Goal: Information Seeking & Learning: Learn about a topic

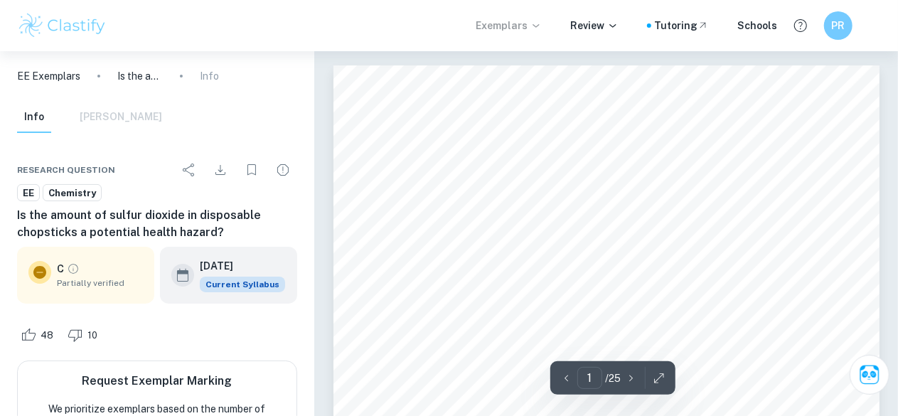
click at [509, 28] on p "Exemplars" at bounding box center [509, 26] width 66 height 16
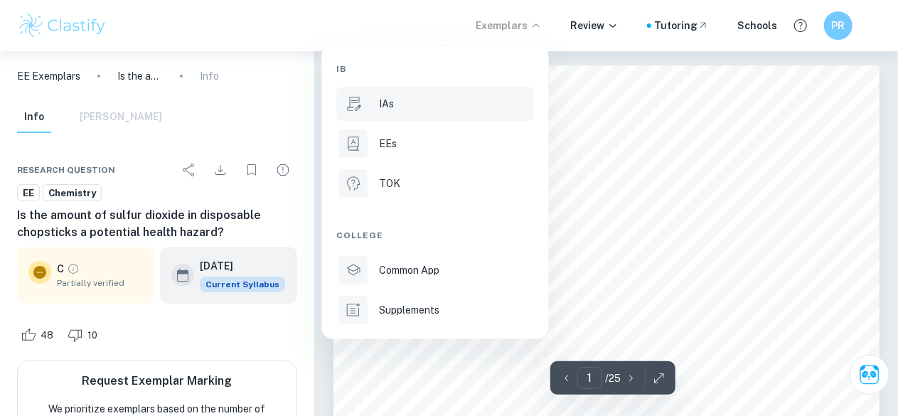
click at [427, 106] on div "IAs" at bounding box center [455, 104] width 152 height 16
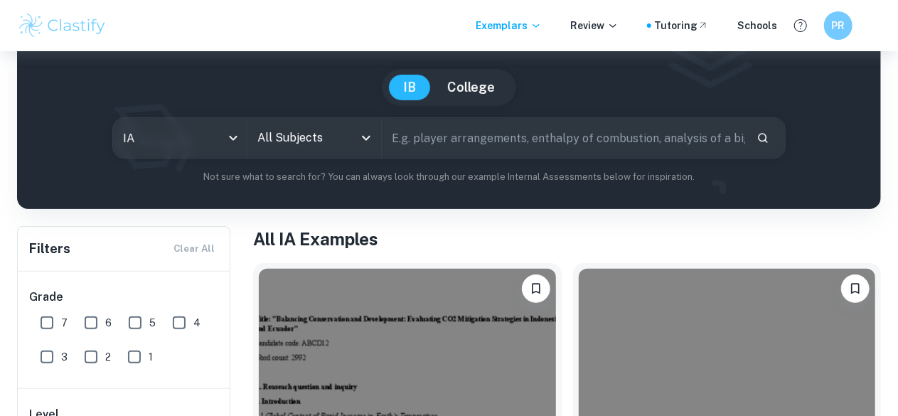
scroll to position [112, 0]
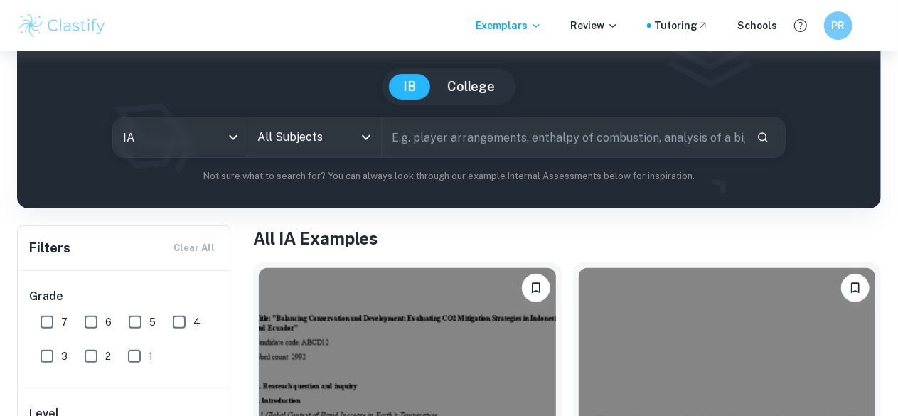
click at [375, 137] on icon "Open" at bounding box center [366, 137] width 17 height 17
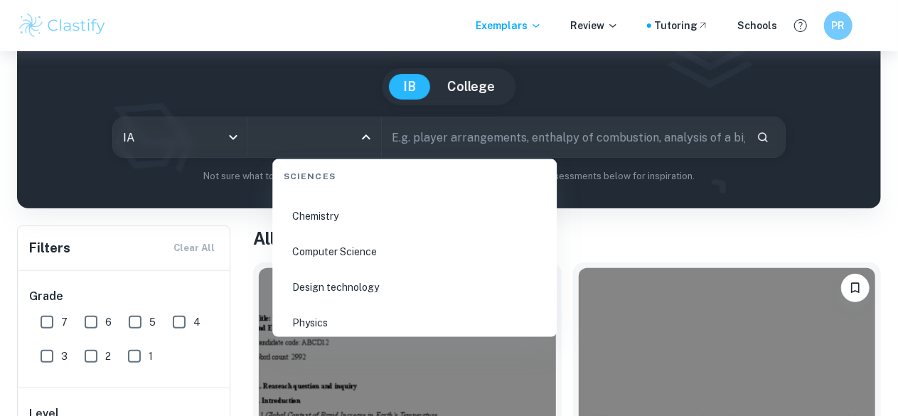
scroll to position [2236, 0]
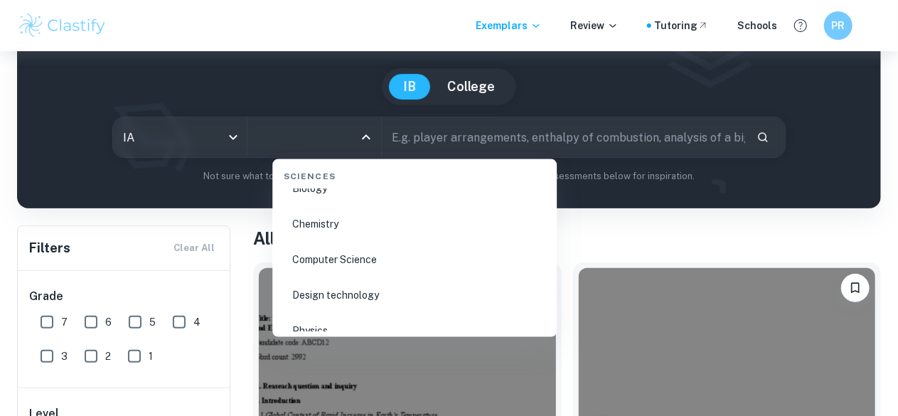
click at [325, 219] on li "Chemistry" at bounding box center [414, 224] width 273 height 33
type input "Chemistry"
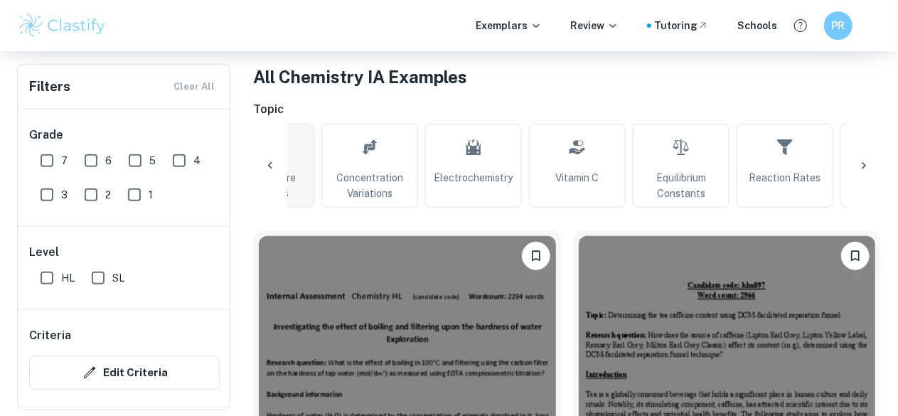
scroll to position [0, 493]
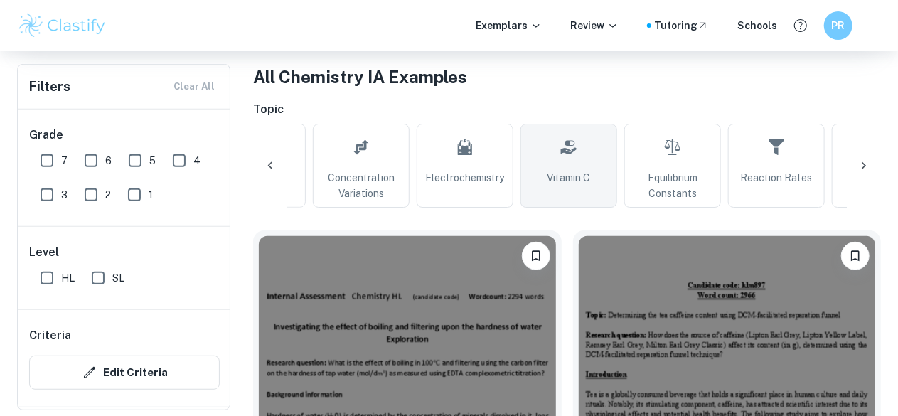
click at [573, 173] on span "Vitamin C" at bounding box center [568, 178] width 43 height 16
type input "Vitamin C"
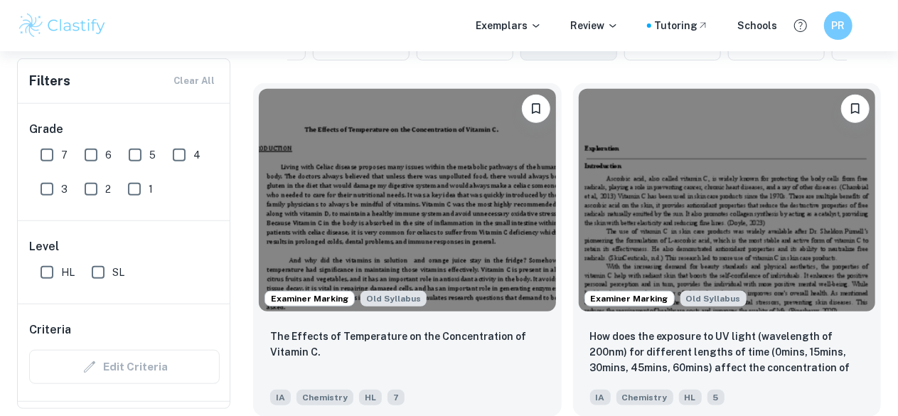
scroll to position [421, 0]
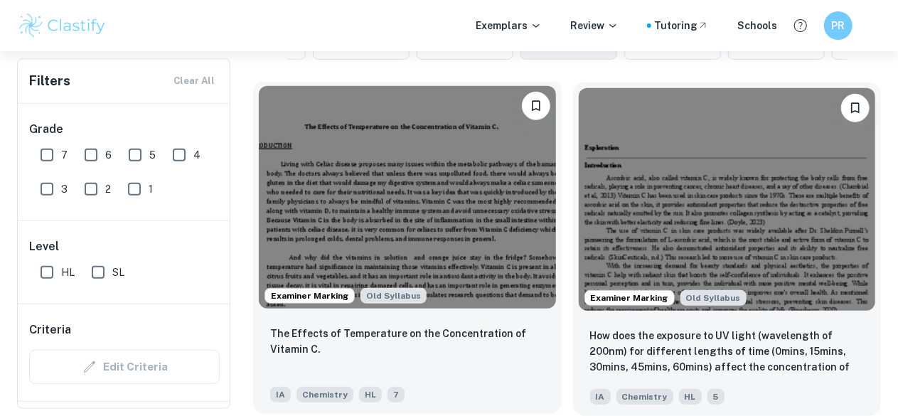
click at [397, 159] on img at bounding box center [407, 197] width 297 height 223
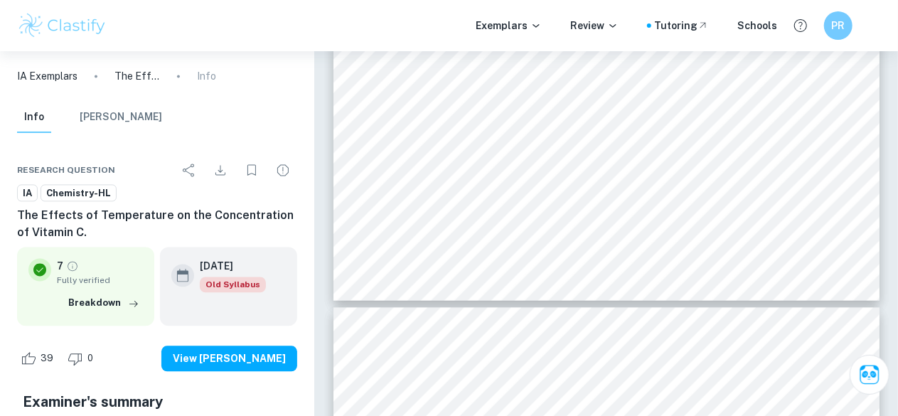
scroll to position [1402, 0]
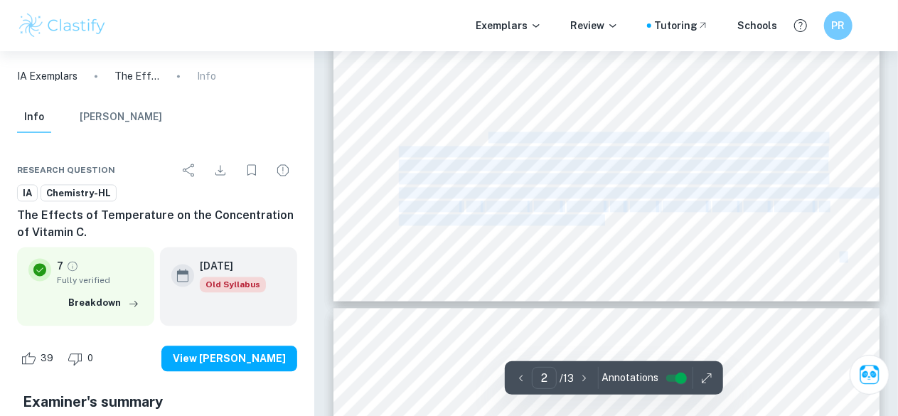
drag, startPoint x: 400, startPoint y: 119, endPoint x: 488, endPoint y: 140, distance: 90.7
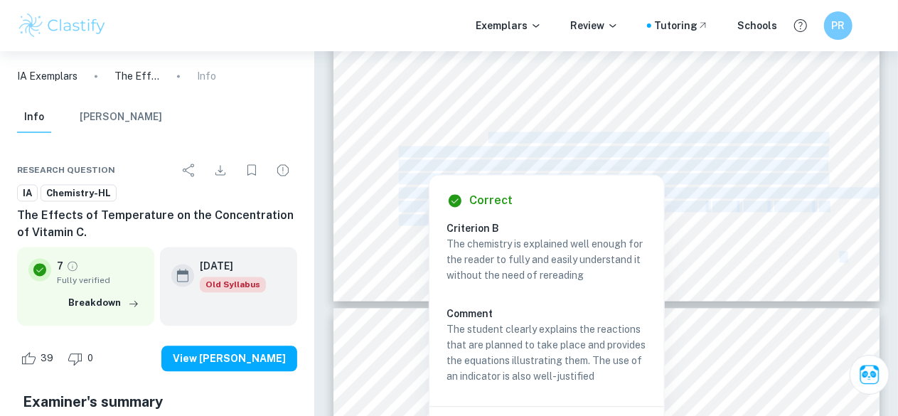
copy div "For this, the use of starch is essential, specifically potato starch. This will…"
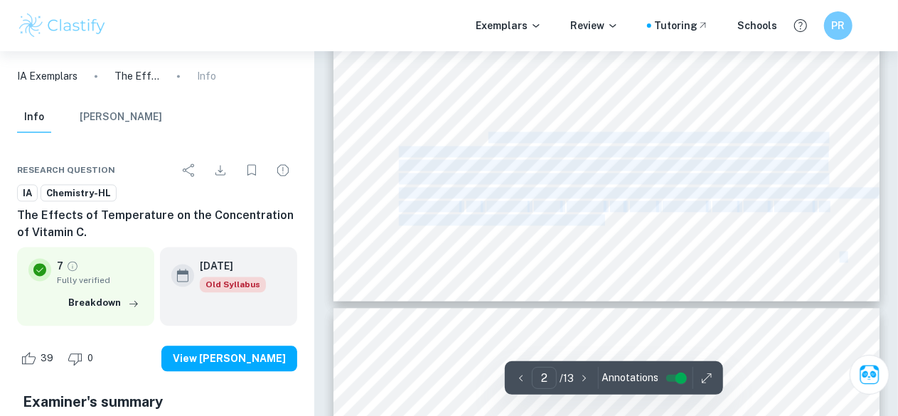
drag, startPoint x: 403, startPoint y: 119, endPoint x: 488, endPoint y: 135, distance: 86.0
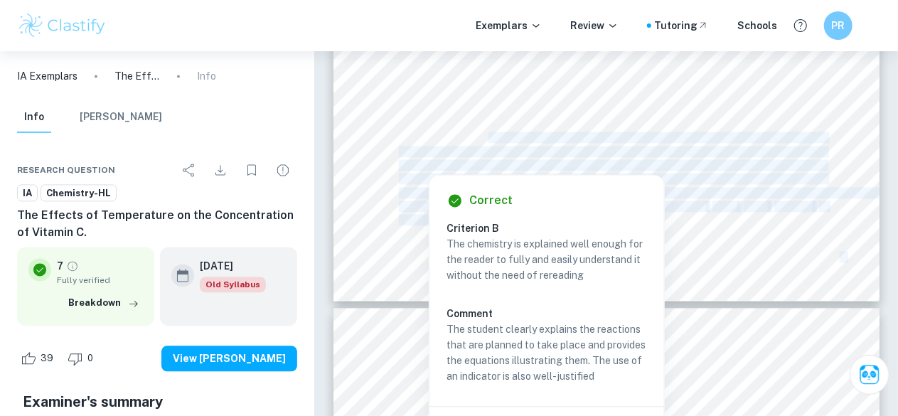
copy div "For this, the use of starch is essential, specifically potato starch. This will…"
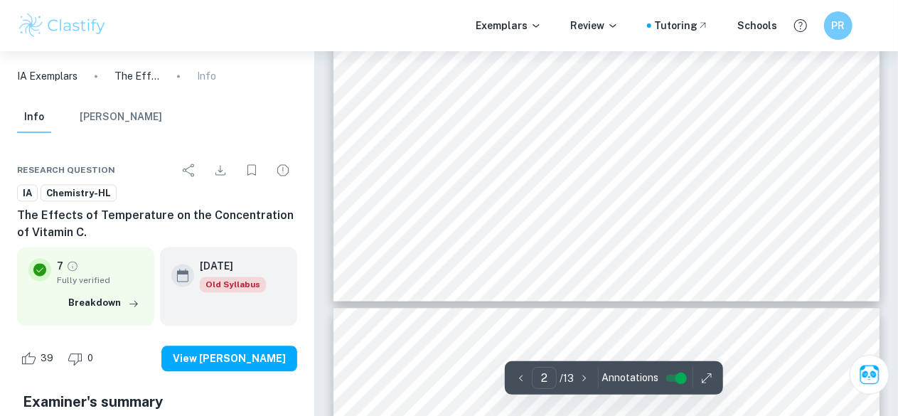
drag, startPoint x: 411, startPoint y: 119, endPoint x: 549, endPoint y: 244, distance: 186.2
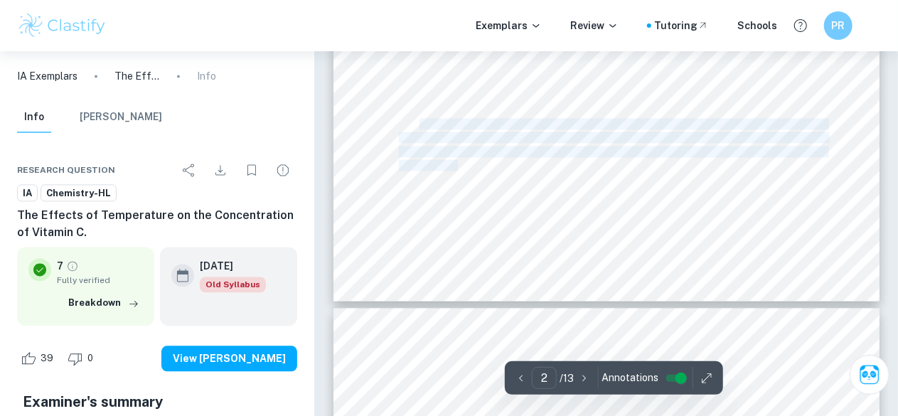
drag, startPoint x: 459, startPoint y: 166, endPoint x: 422, endPoint y: 119, distance: 60.2
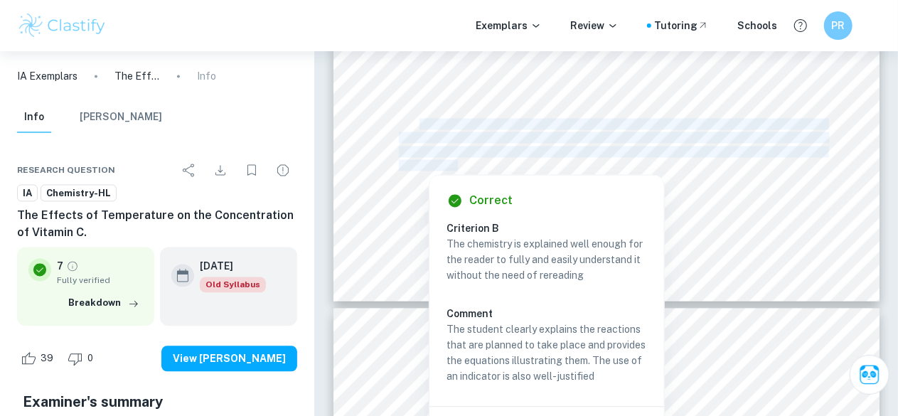
copy div "The reaction is not visible by the human eye thus an indicator is necessary to …"
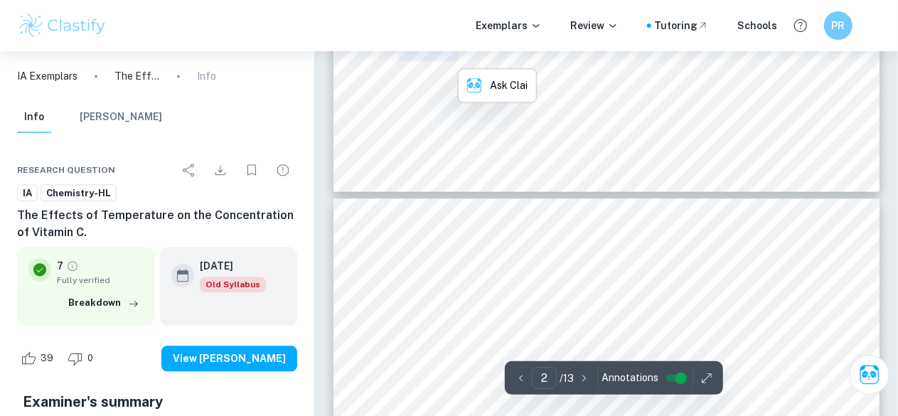
type input "3"
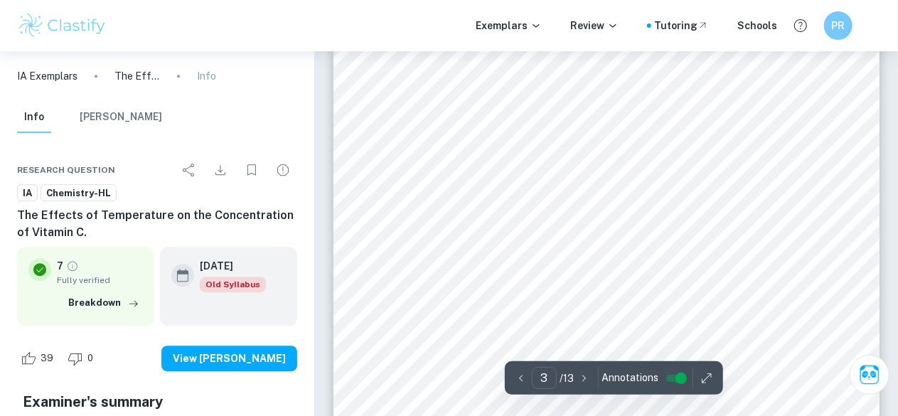
scroll to position [1922, 0]
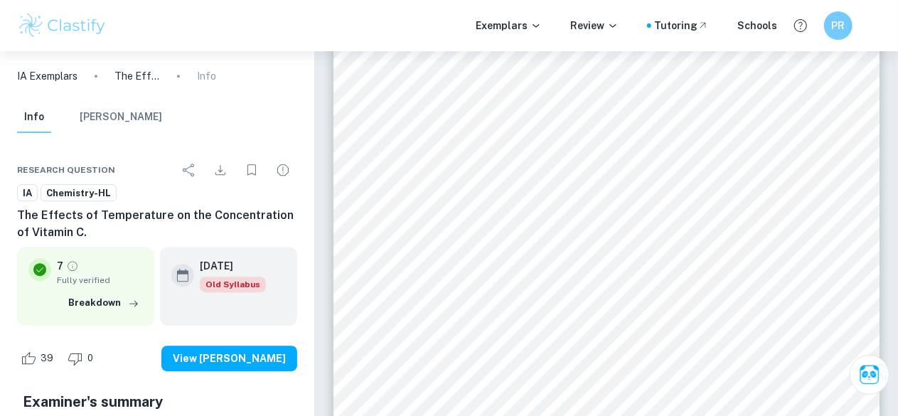
click at [734, 184] on div at bounding box center [593, 205] width 387 height 45
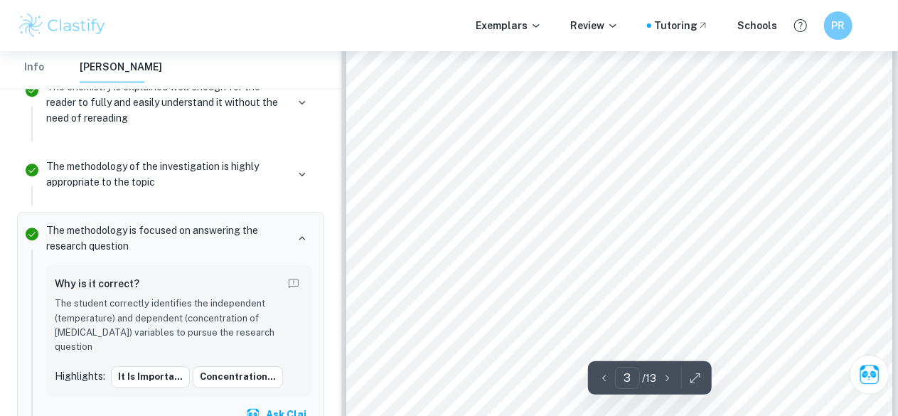
scroll to position [1789, 0]
click at [726, 264] on div "It is important to understand the relationship between factors such as temperat…" at bounding box center [619, 217] width 546 height 771
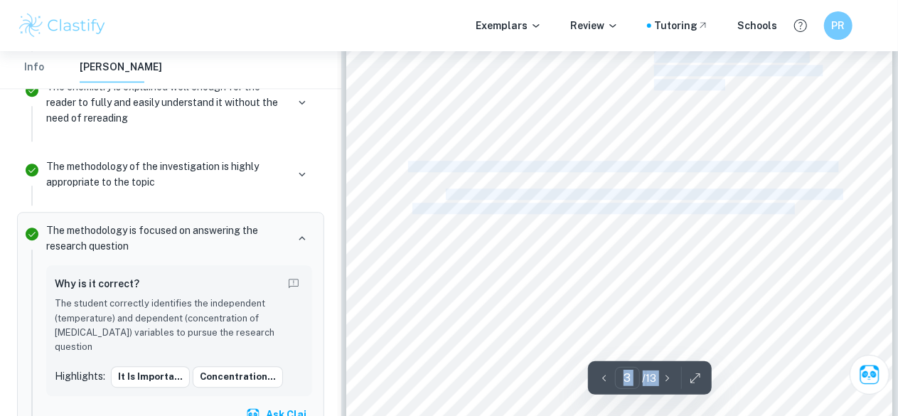
drag, startPoint x: 776, startPoint y: 190, endPoint x: 797, endPoint y: 205, distance: 26.4
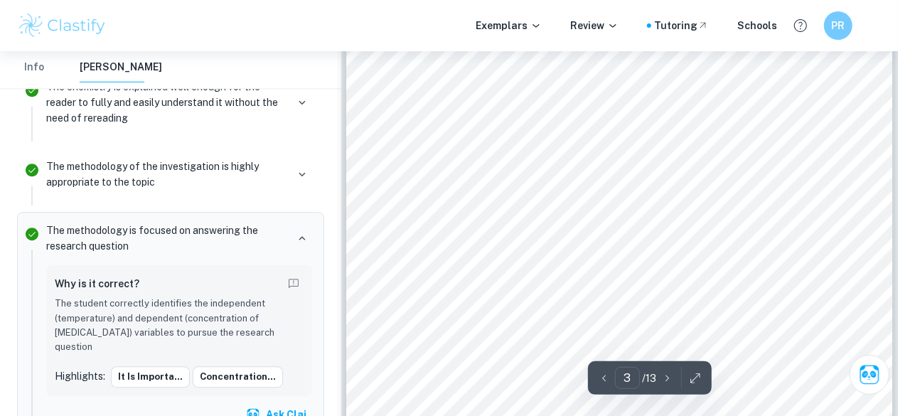
click at [832, 245] on div "It is important to understand the relationship between factors such as temperat…" at bounding box center [619, 217] width 546 height 771
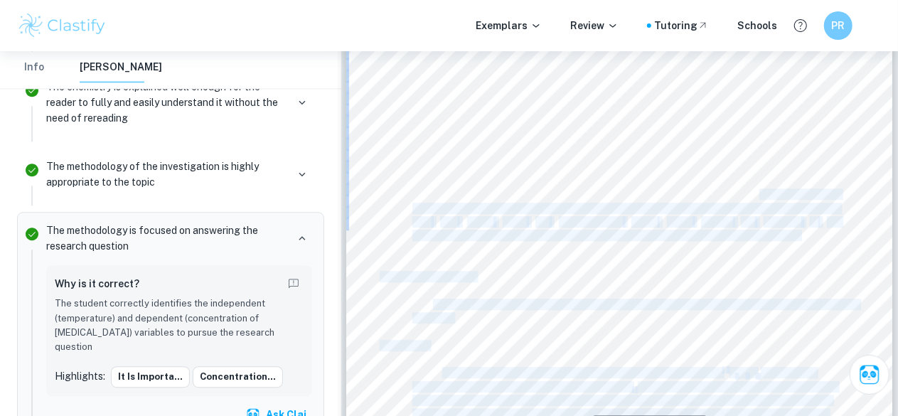
drag, startPoint x: 820, startPoint y: 240, endPoint x: 759, endPoint y: 192, distance: 77.9
click at [759, 192] on div "It is important to understand the relationship between factors such as temperat…" at bounding box center [619, 217] width 546 height 771
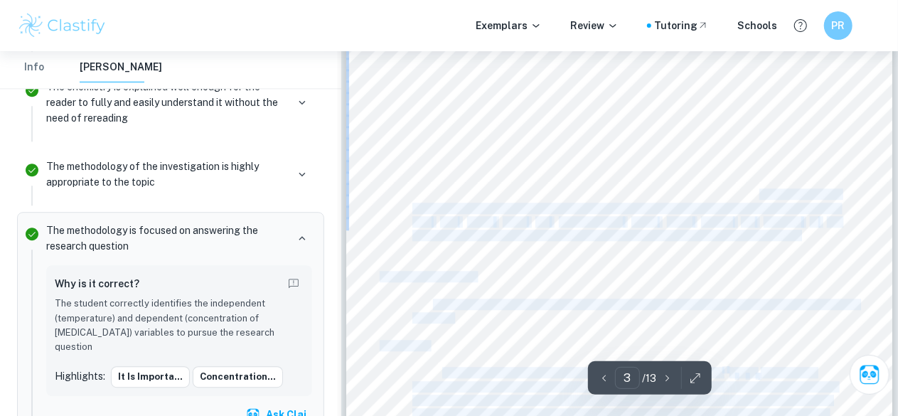
click at [806, 269] on div "It is important to understand the relationship between factors such as temperat…" at bounding box center [619, 217] width 546 height 771
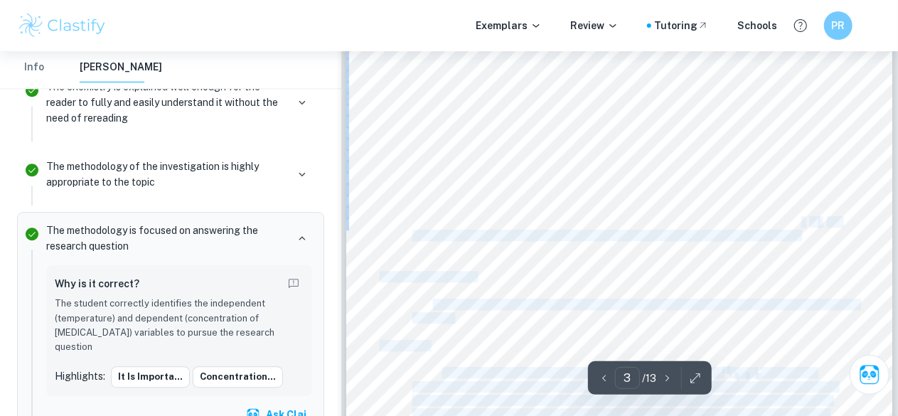
drag, startPoint x: 813, startPoint y: 233, endPoint x: 799, endPoint y: 220, distance: 19.6
click at [799, 220] on div "It is important to understand the relationship between factors such as temperat…" at bounding box center [619, 217] width 546 height 771
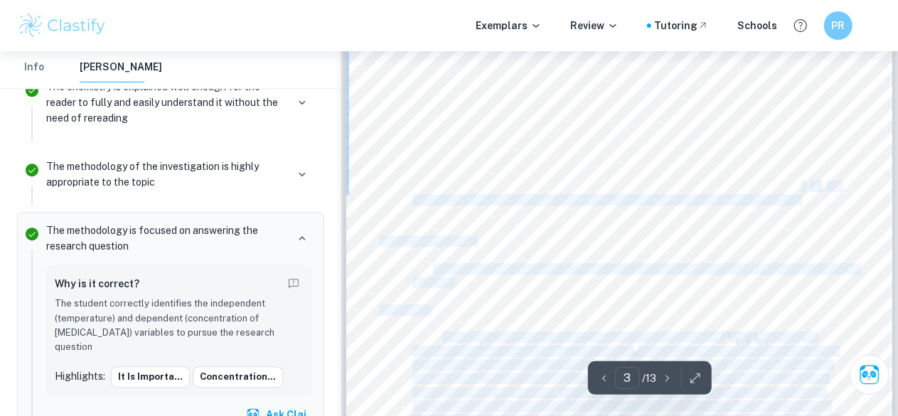
scroll to position [1824, 0]
click at [785, 238] on div "It is important to understand the relationship between factors such as temperat…" at bounding box center [619, 182] width 546 height 771
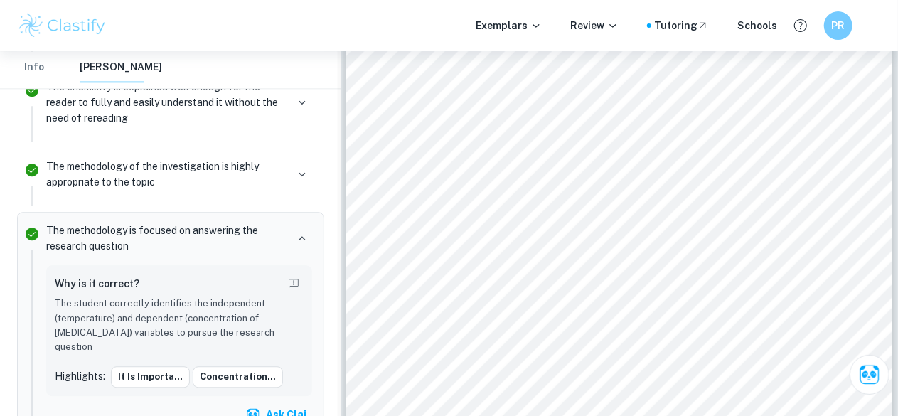
click at [742, 146] on div at bounding box center [643, 153] width 395 height 31
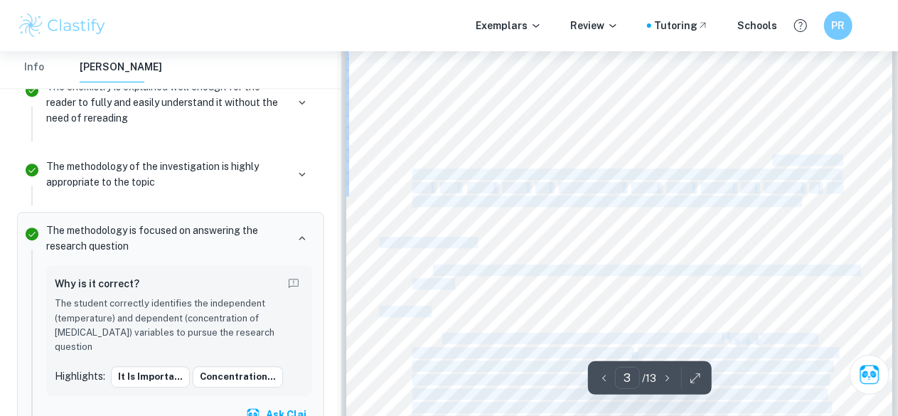
drag, startPoint x: 742, startPoint y: 144, endPoint x: 771, endPoint y: 156, distance: 31.6
click at [771, 156] on div "It is important to understand the relationship between factors such as temperat…" at bounding box center [619, 182] width 546 height 771
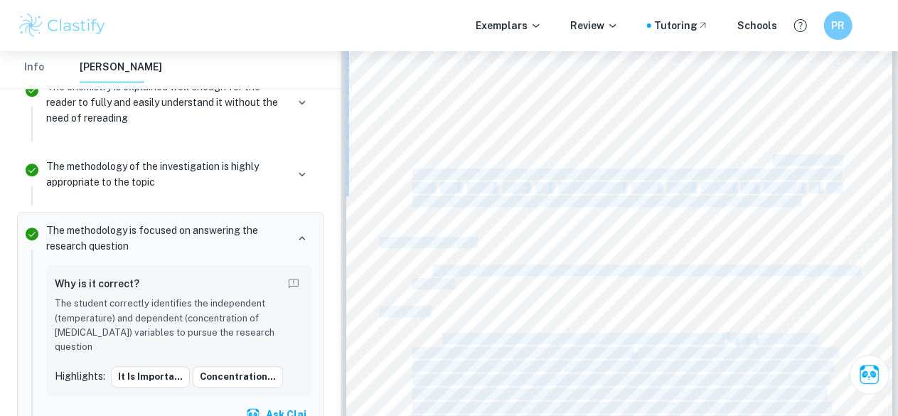
copy div "loremipsumd si Ametcon A elits doeiusm tempor incid utlab etdol mag aliquaen ad…"
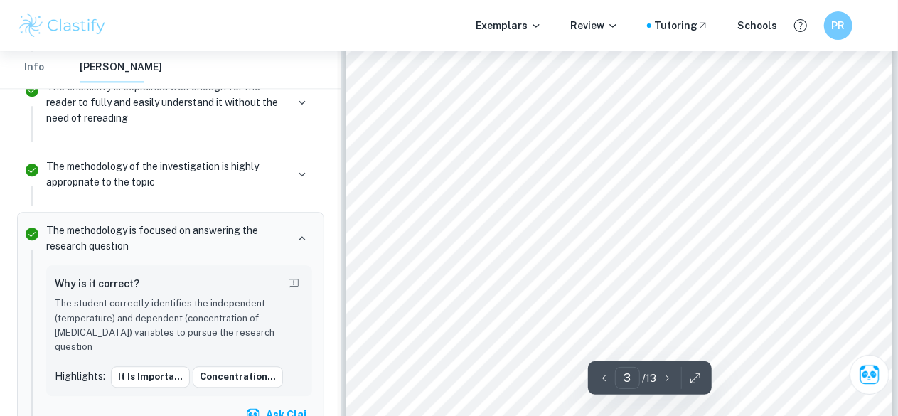
click at [746, 231] on div at bounding box center [605, 215] width 387 height 45
click at [761, 168] on div at bounding box center [607, 147] width 397 height 100
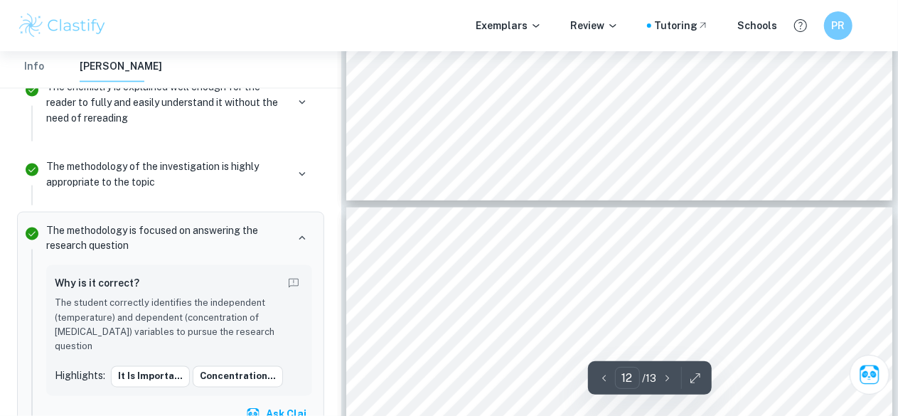
type input "13"
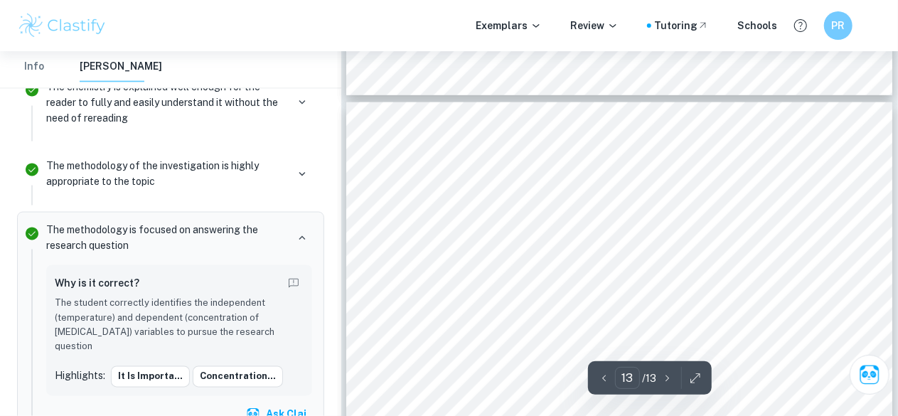
scroll to position [9298, 0]
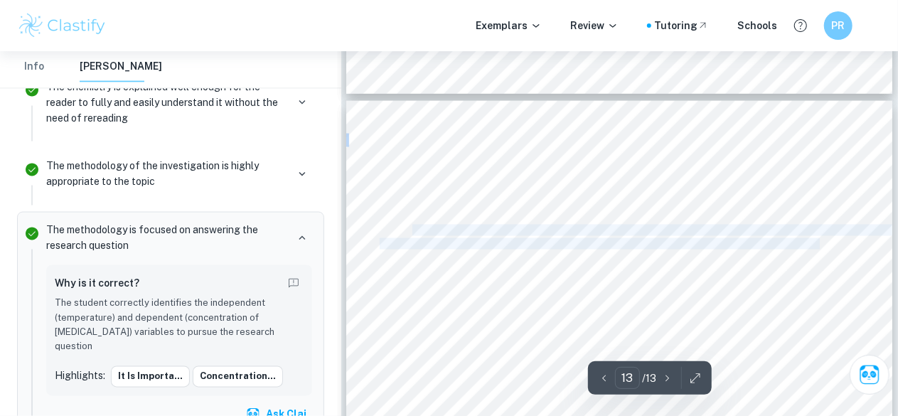
drag, startPoint x: 415, startPoint y: 230, endPoint x: 820, endPoint y: 245, distance: 405.5
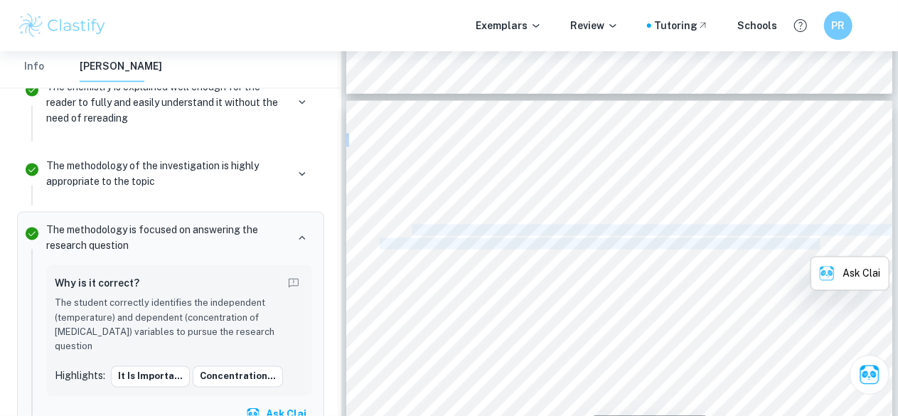
copy div "Albusta, [PERSON_NAME] & [PERSON_NAME]. (2017). The Effect of Different Storage…"
